Goal: Book appointment/travel/reservation

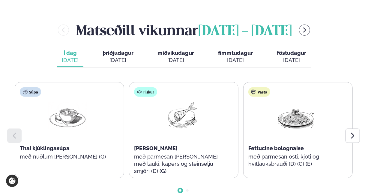
scroll to position [259, 0]
click at [351, 132] on icon at bounding box center [352, 135] width 7 height 7
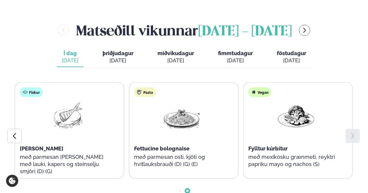
click at [351, 132] on icon at bounding box center [352, 135] width 7 height 7
click at [111, 50] on span "þriðjudagur" at bounding box center [117, 53] width 31 height 6
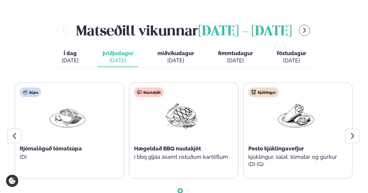
click at [180, 57] on div "[DATE]" at bounding box center [175, 60] width 37 height 7
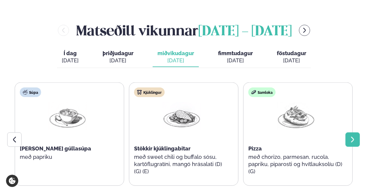
click at [352, 137] on icon at bounding box center [352, 140] width 3 height 6
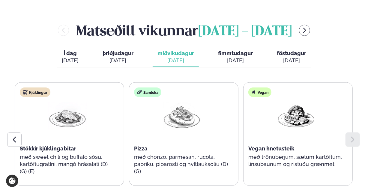
click at [229, 57] on div "[DATE]" at bounding box center [235, 60] width 35 height 7
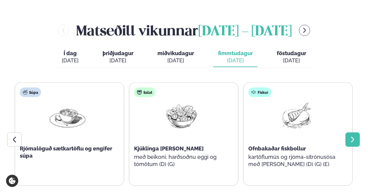
click at [355, 136] on icon at bounding box center [352, 139] width 7 height 7
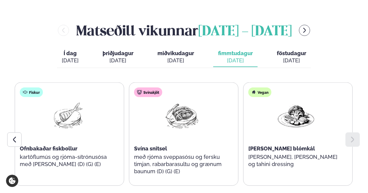
click at [287, 50] on span "föstudagur" at bounding box center [291, 53] width 29 height 6
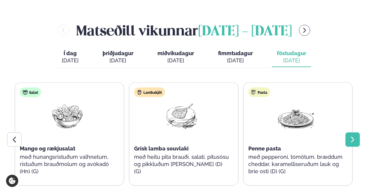
click at [355, 136] on icon at bounding box center [352, 139] width 7 height 7
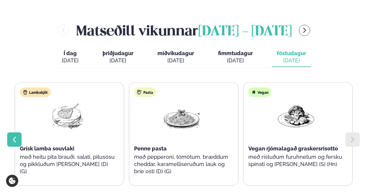
click at [14, 137] on icon at bounding box center [14, 140] width 3 height 6
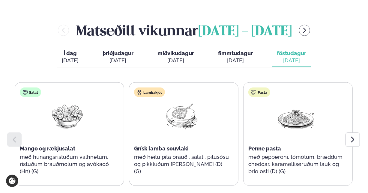
click at [64, 57] on div "[DATE]" at bounding box center [70, 60] width 17 height 7
